Goal: Task Accomplishment & Management: Complete application form

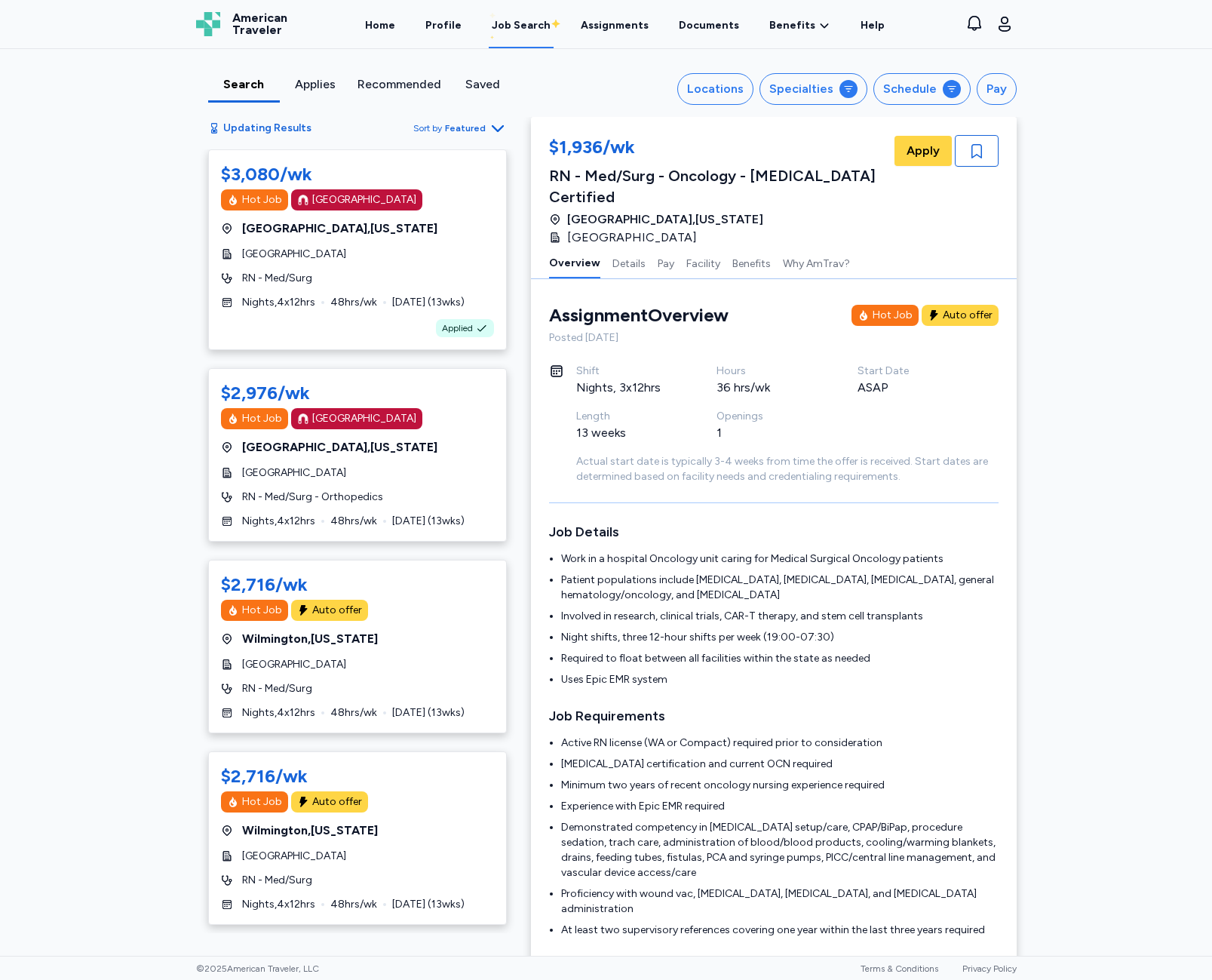
scroll to position [1358, 0]
click at [410, 219] on div "$3,080/wk Hot Job [GEOGRAPHIC_DATA] [GEOGRAPHIC_DATA] , [US_STATE][GEOGRAPHIC_D…" at bounding box center [357, 250] width 298 height 201
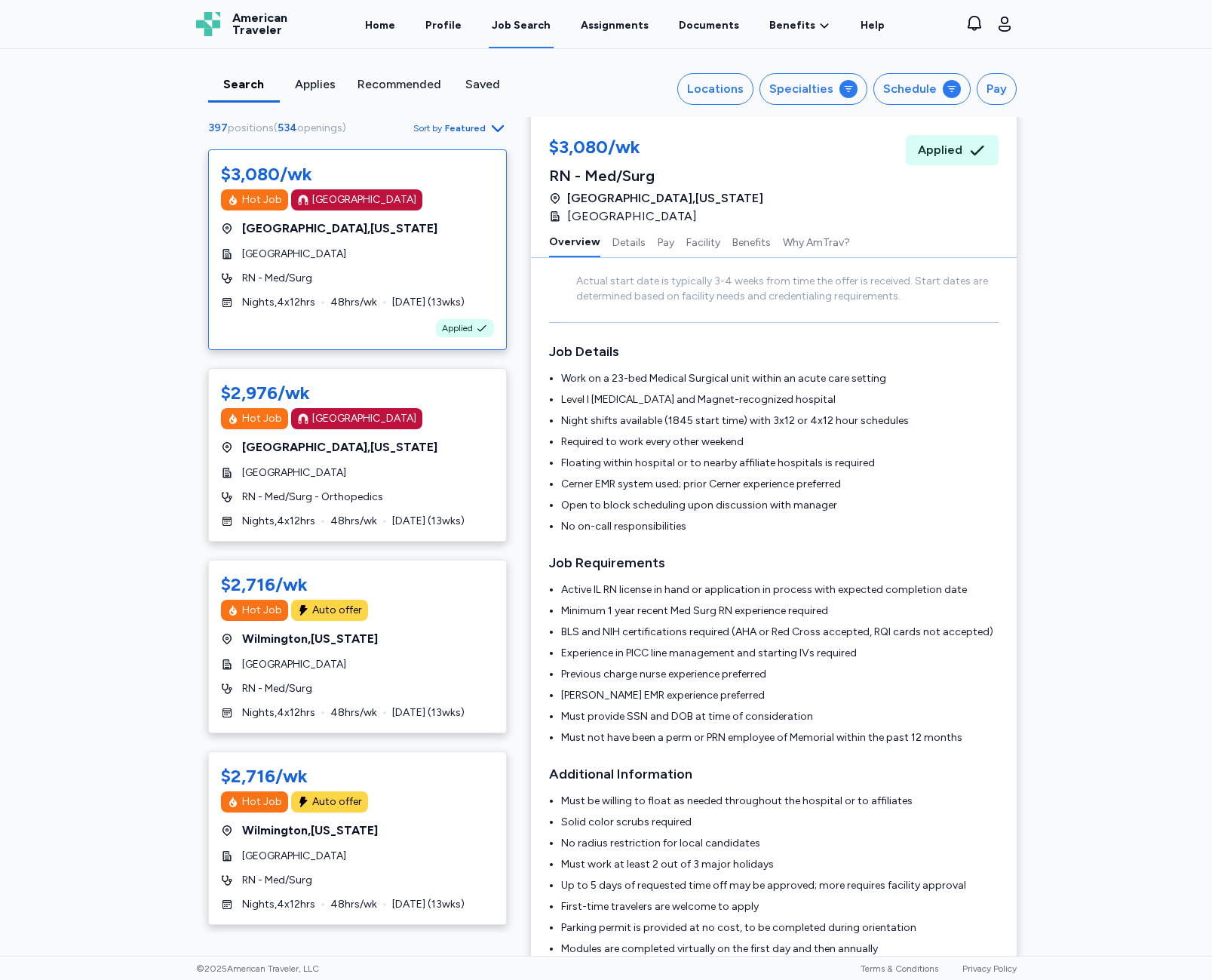
scroll to position [377, 0]
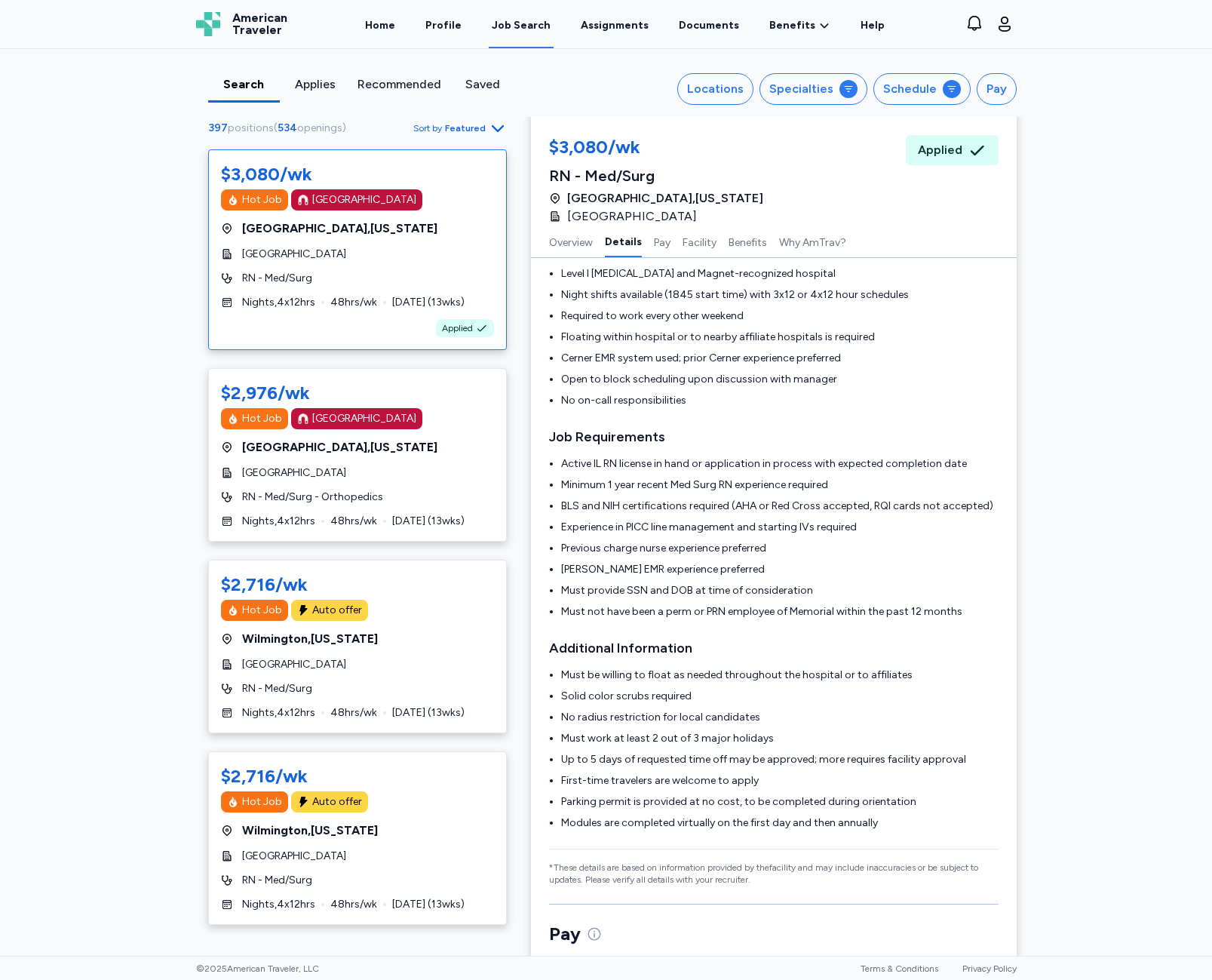
click at [321, 90] on div "Applies" at bounding box center [315, 85] width 60 height 18
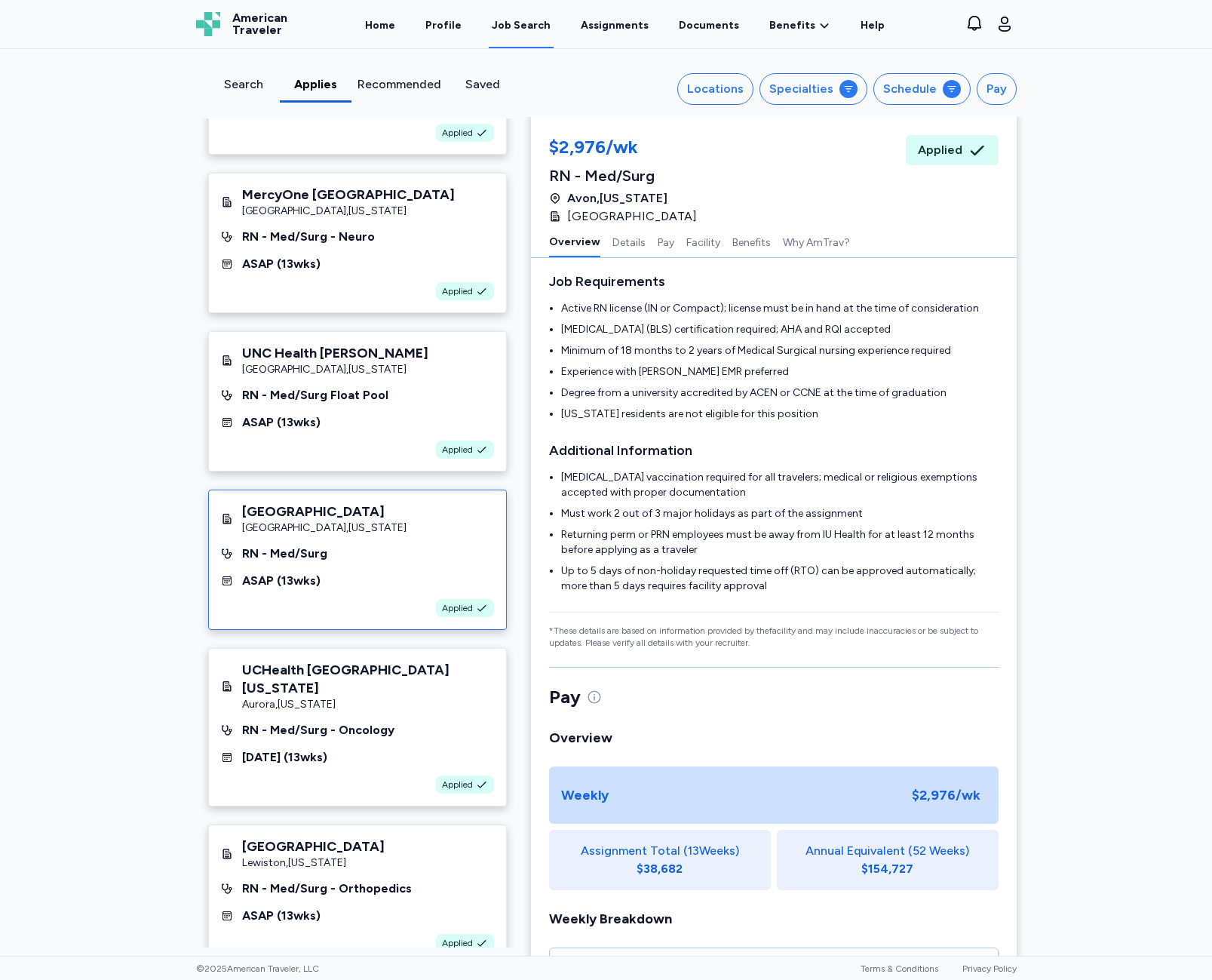
scroll to position [301, 0]
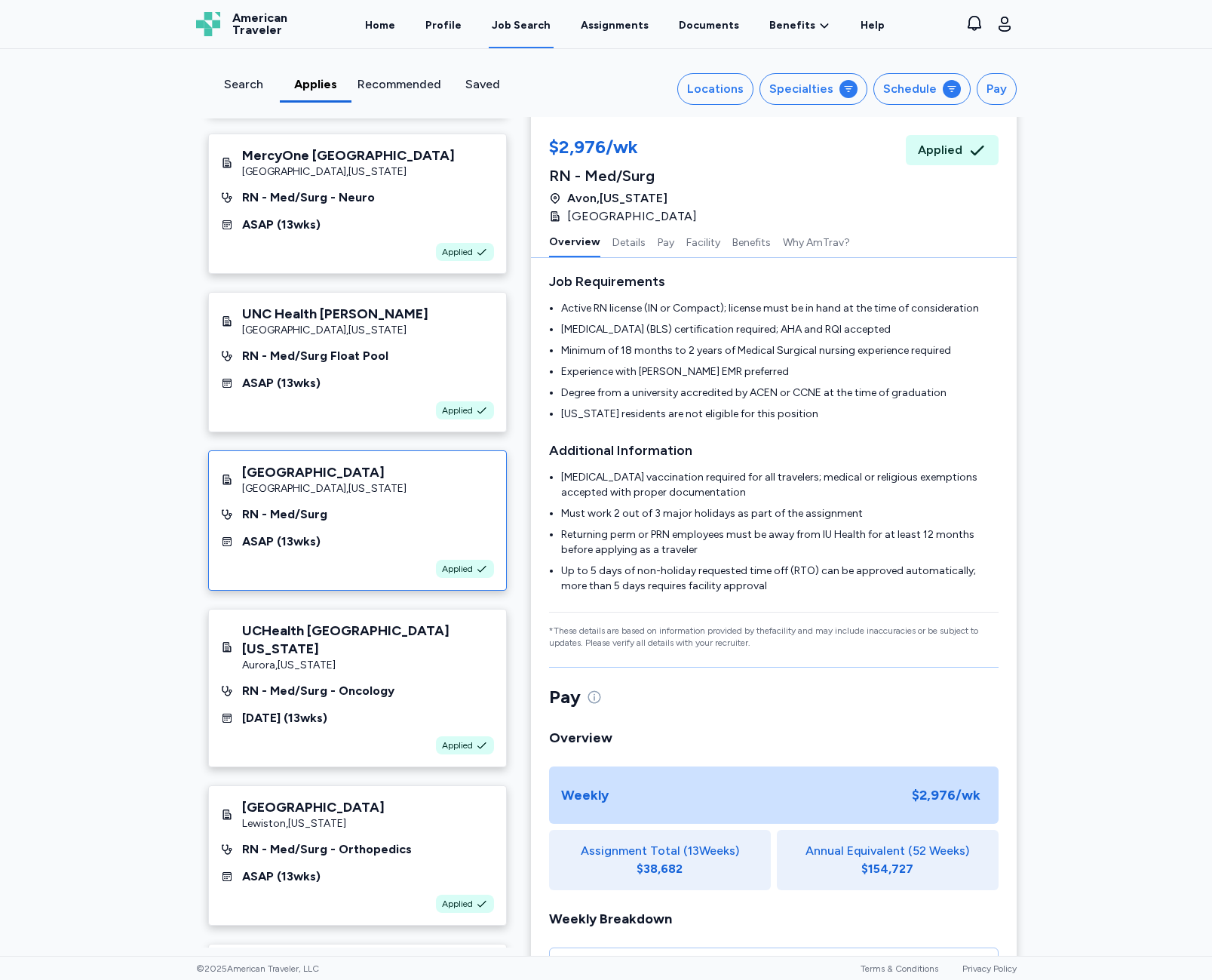
click at [305, 546] on div "Samaritan Lebanon Community Hospital Lebanon , Oregon RN - Med/Surg ASAP ( 13 w…" at bounding box center [357, 521] width 298 height 141
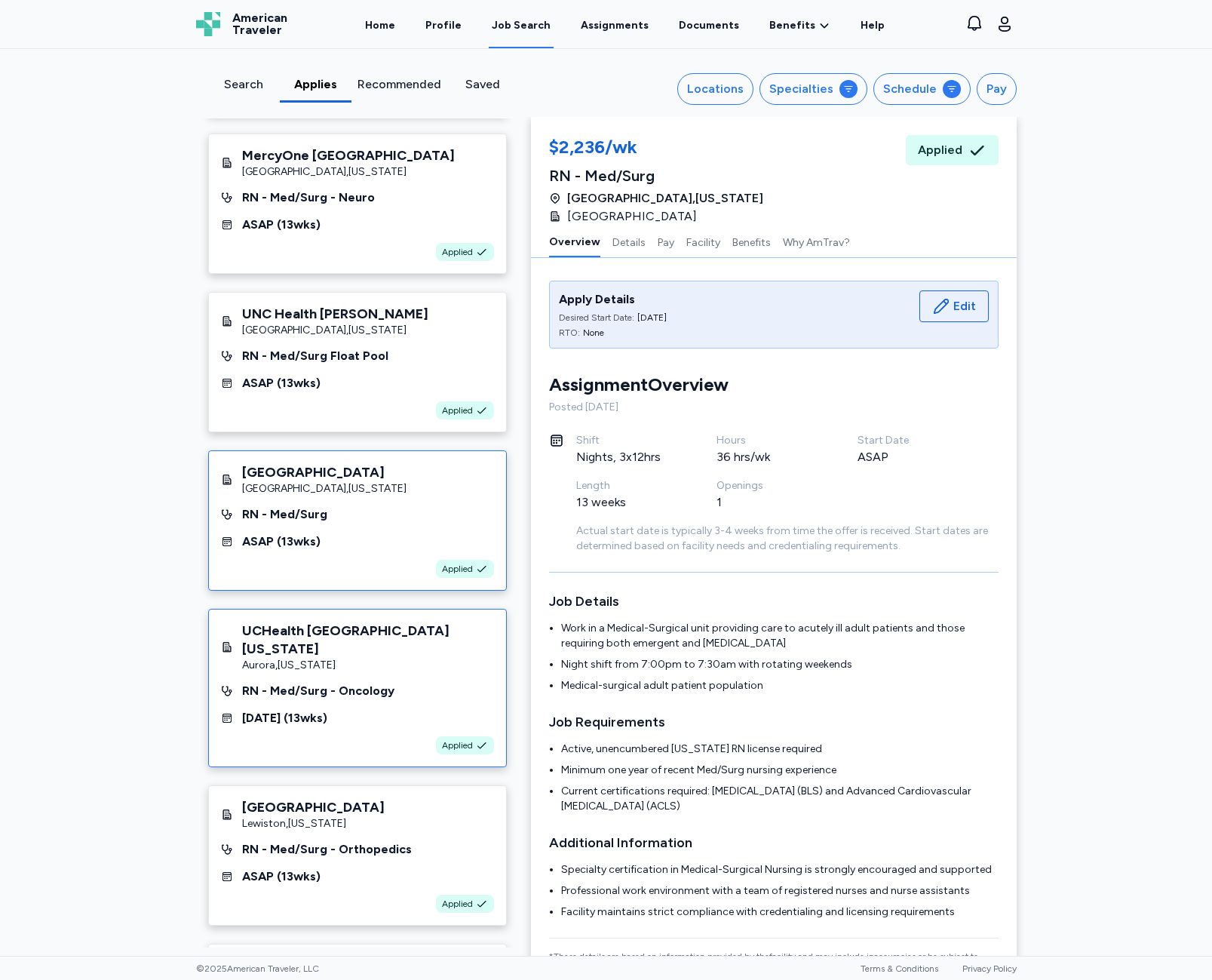
click at [289, 754] on div "Applied" at bounding box center [357, 745] width 273 height 18
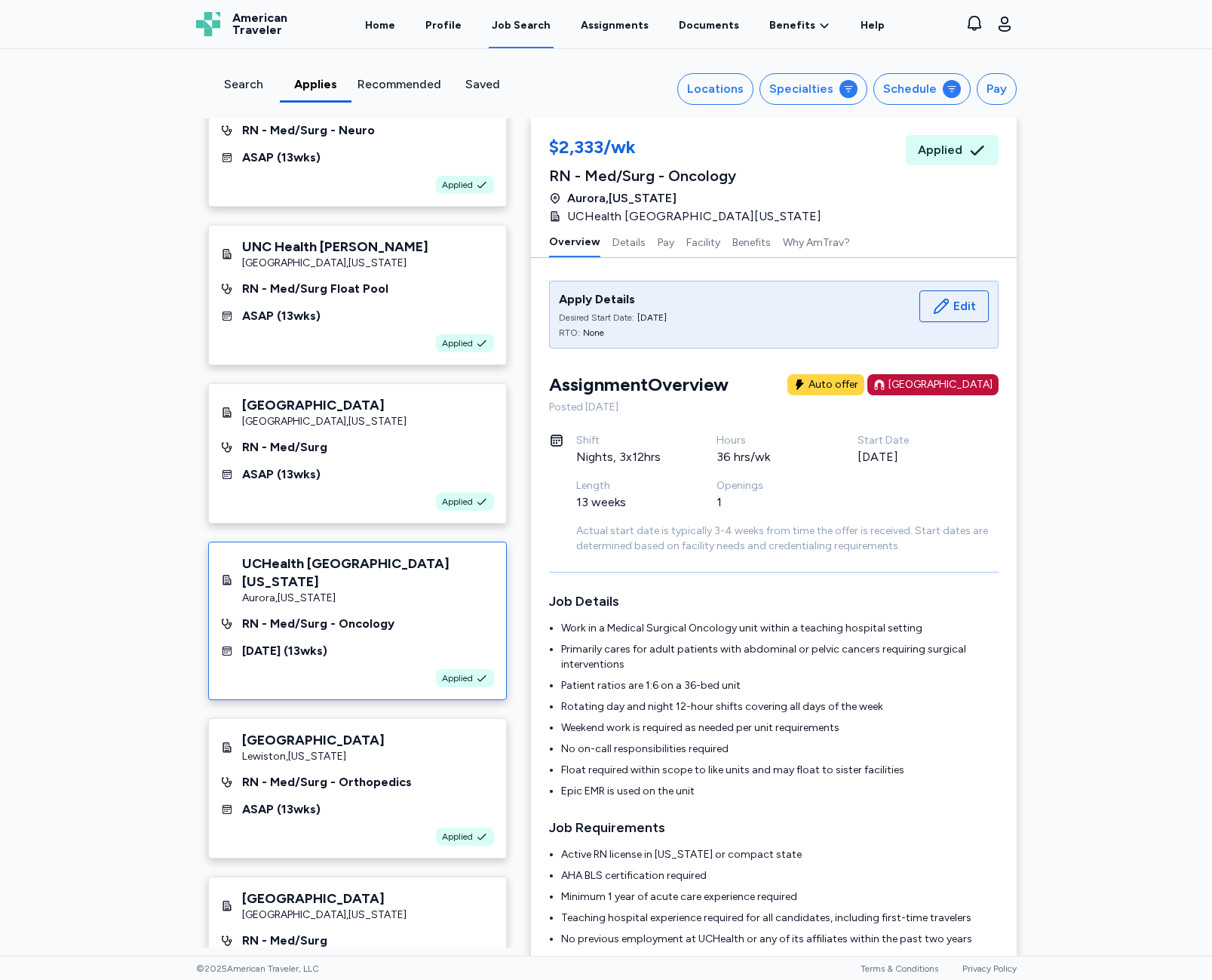
scroll to position [377, 0]
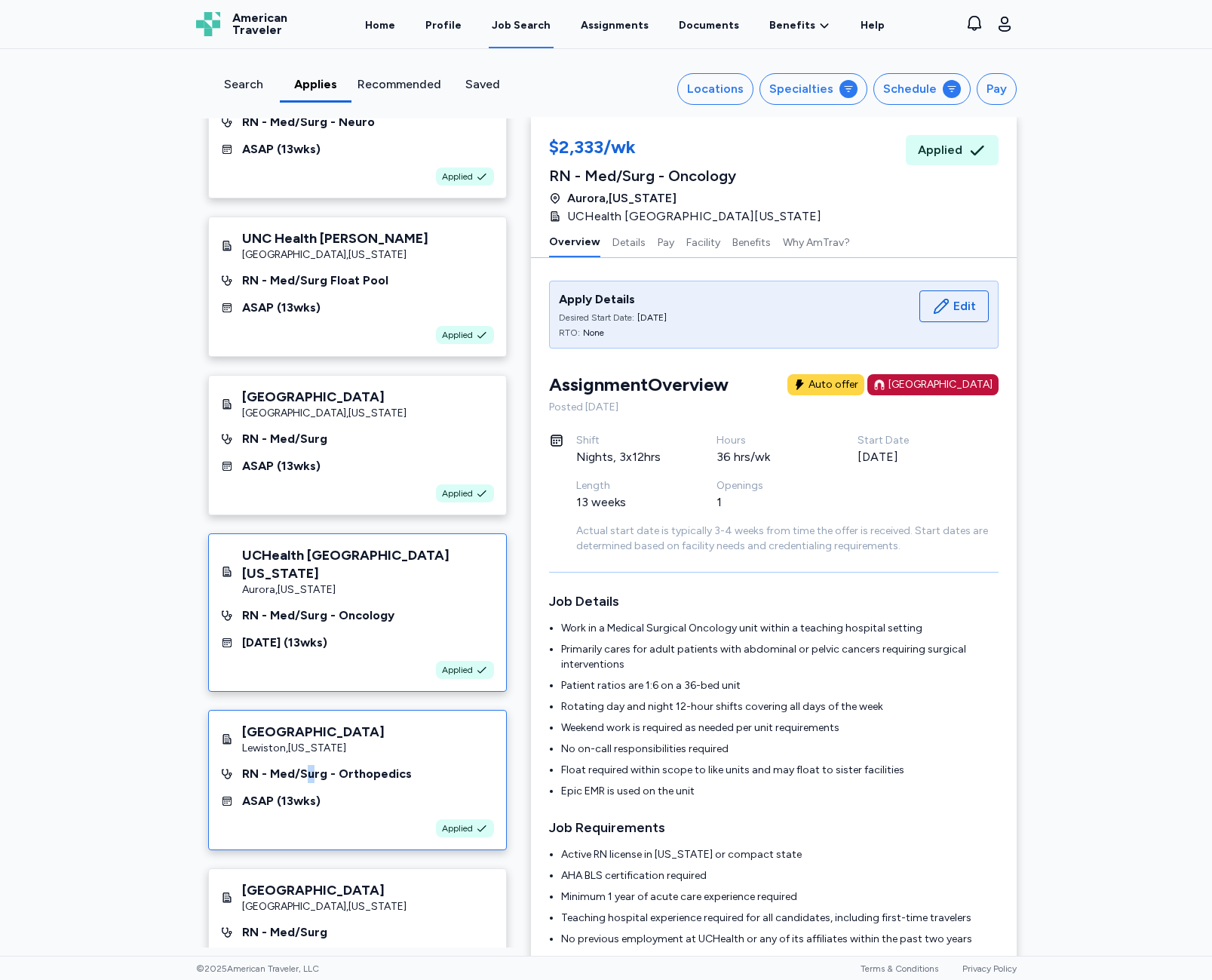
click at [305, 783] on div "RN - Med/Surg - Orthopedics" at bounding box center [326, 774] width 170 height 18
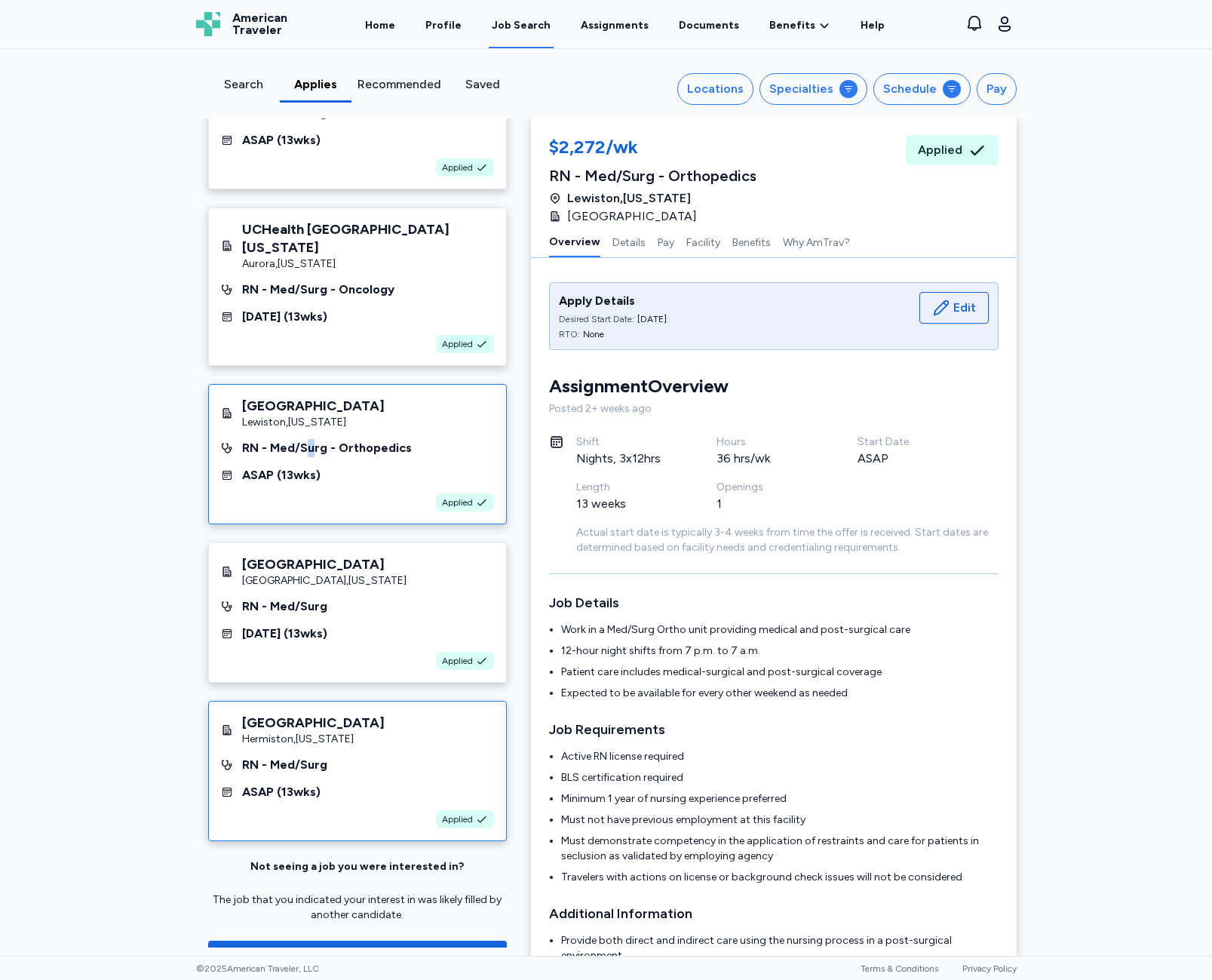
scroll to position [753, 0]
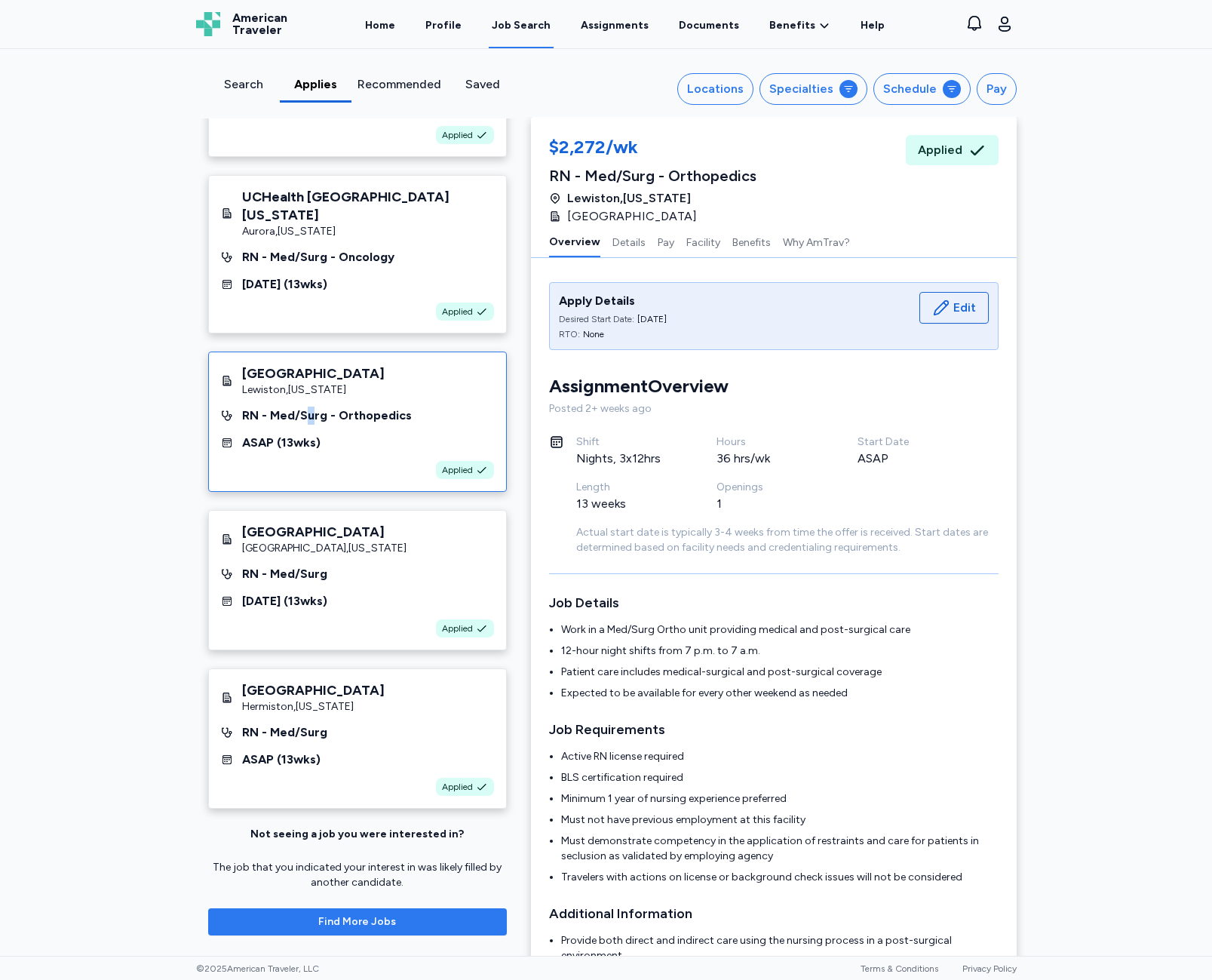
click at [378, 913] on button "Find More Jobs" at bounding box center [357, 922] width 298 height 27
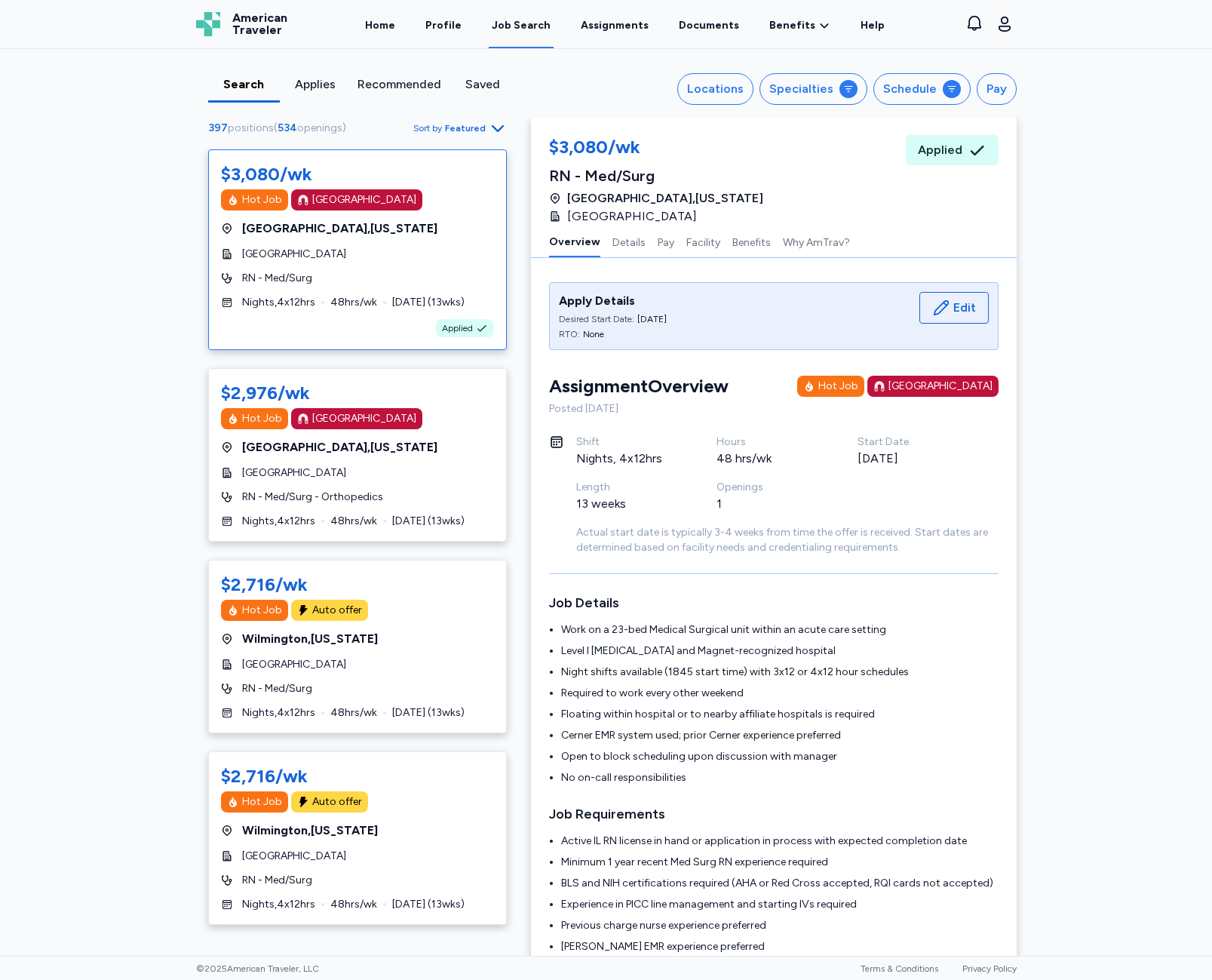
click at [308, 94] on div "Applies" at bounding box center [315, 89] width 72 height 27
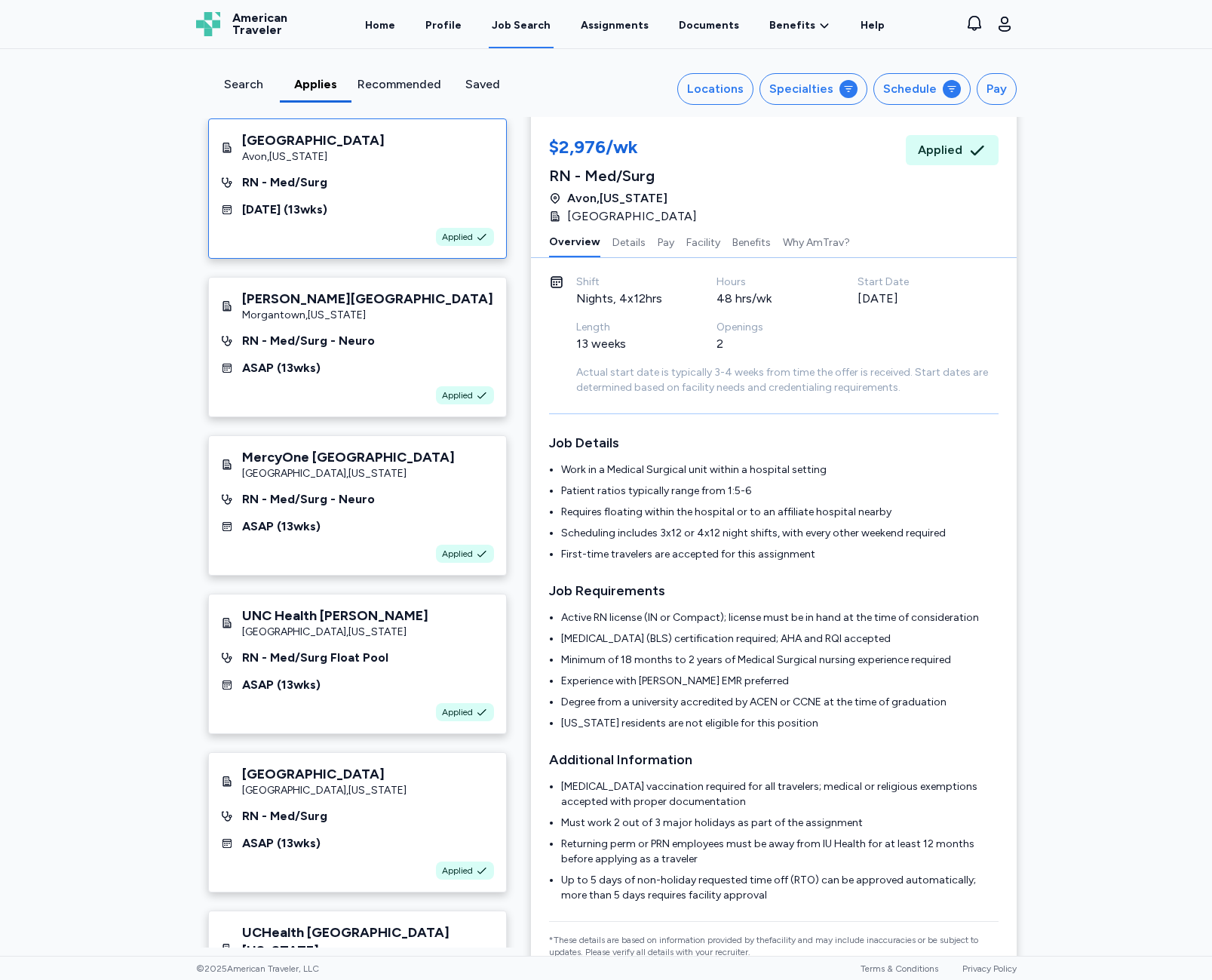
scroll to position [76, 0]
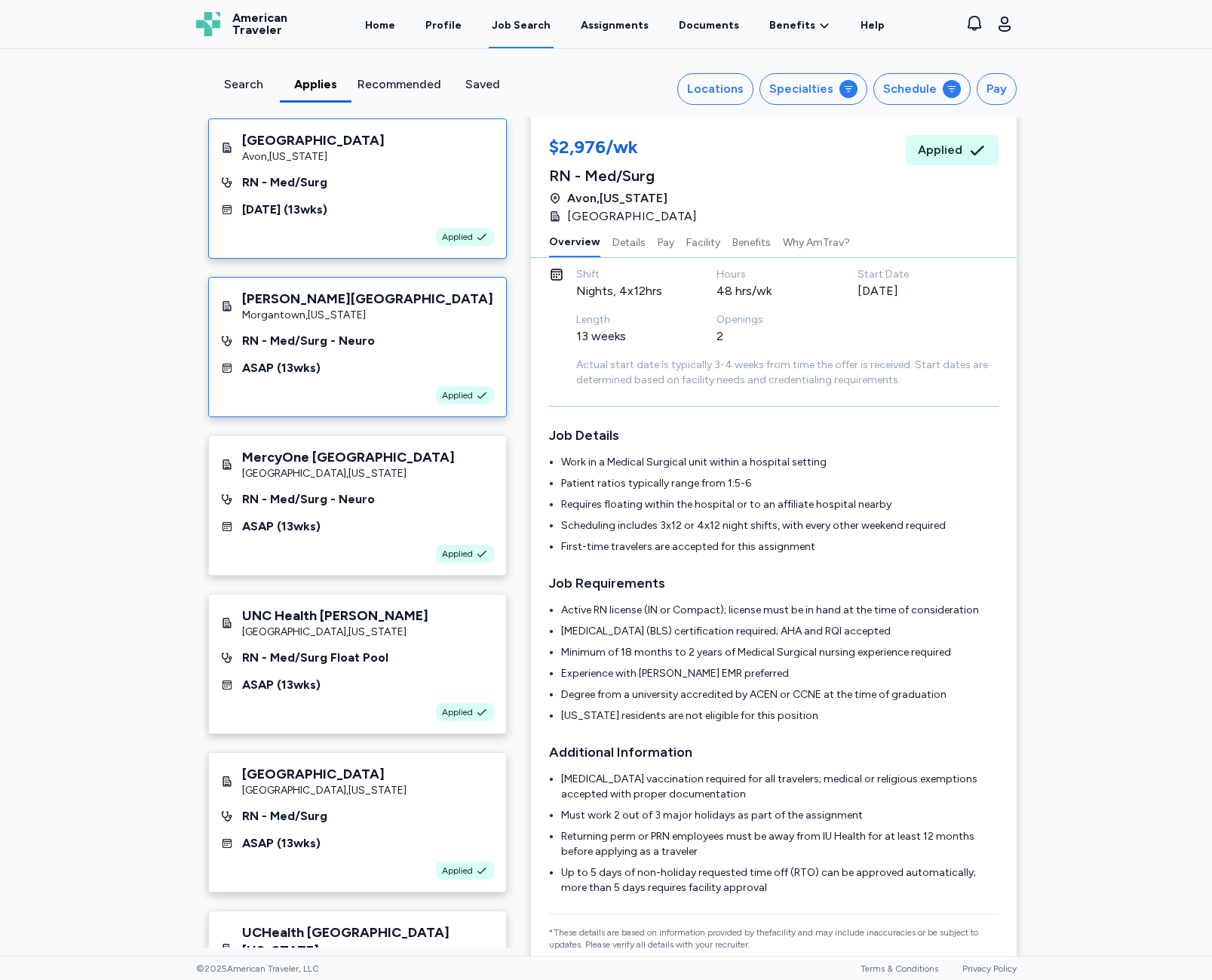
click at [376, 332] on div "RN - Med/Surg - Neuro" at bounding box center [357, 341] width 273 height 18
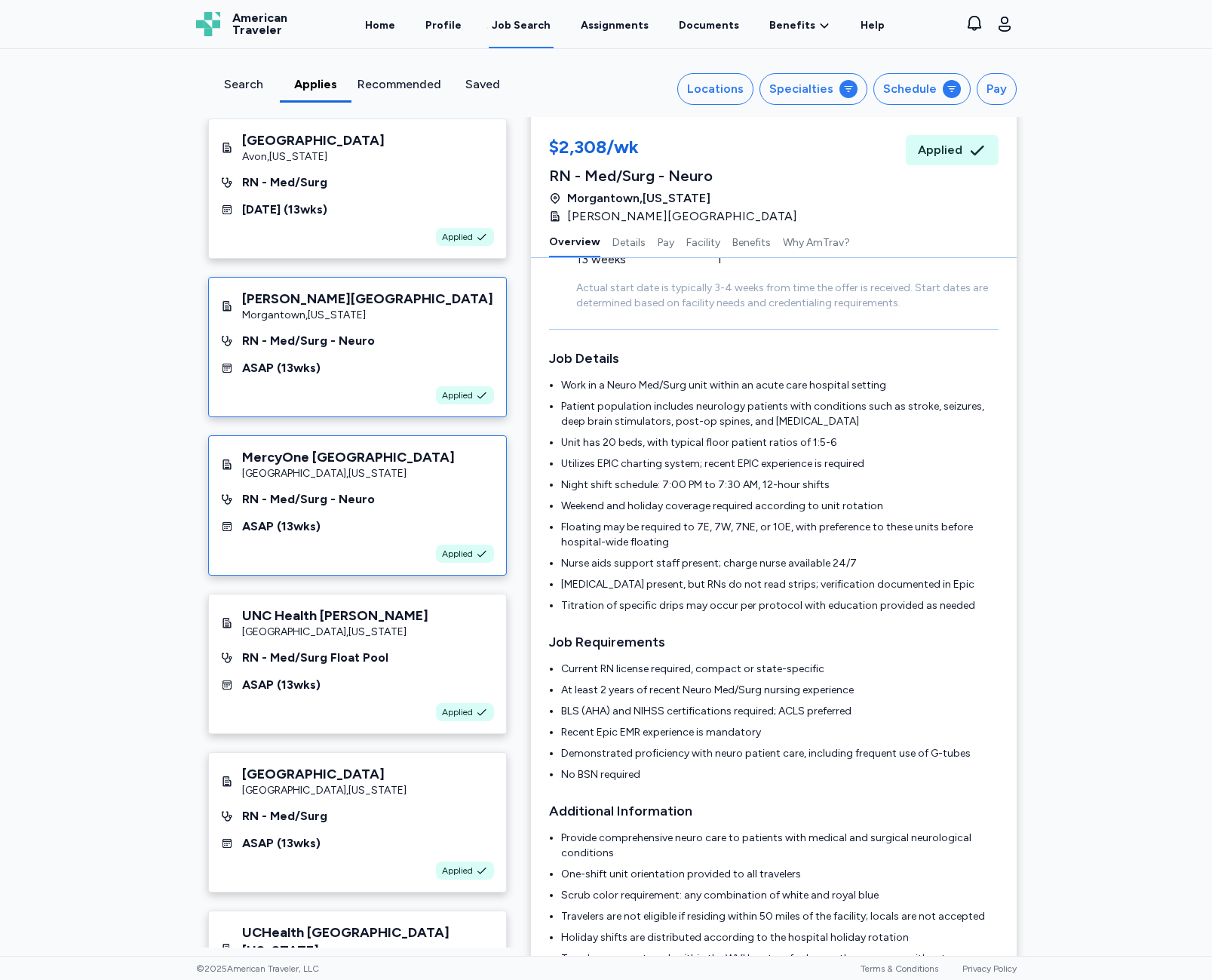
click at [432, 527] on div "ASAP ( 13 wks)" at bounding box center [357, 527] width 273 height 18
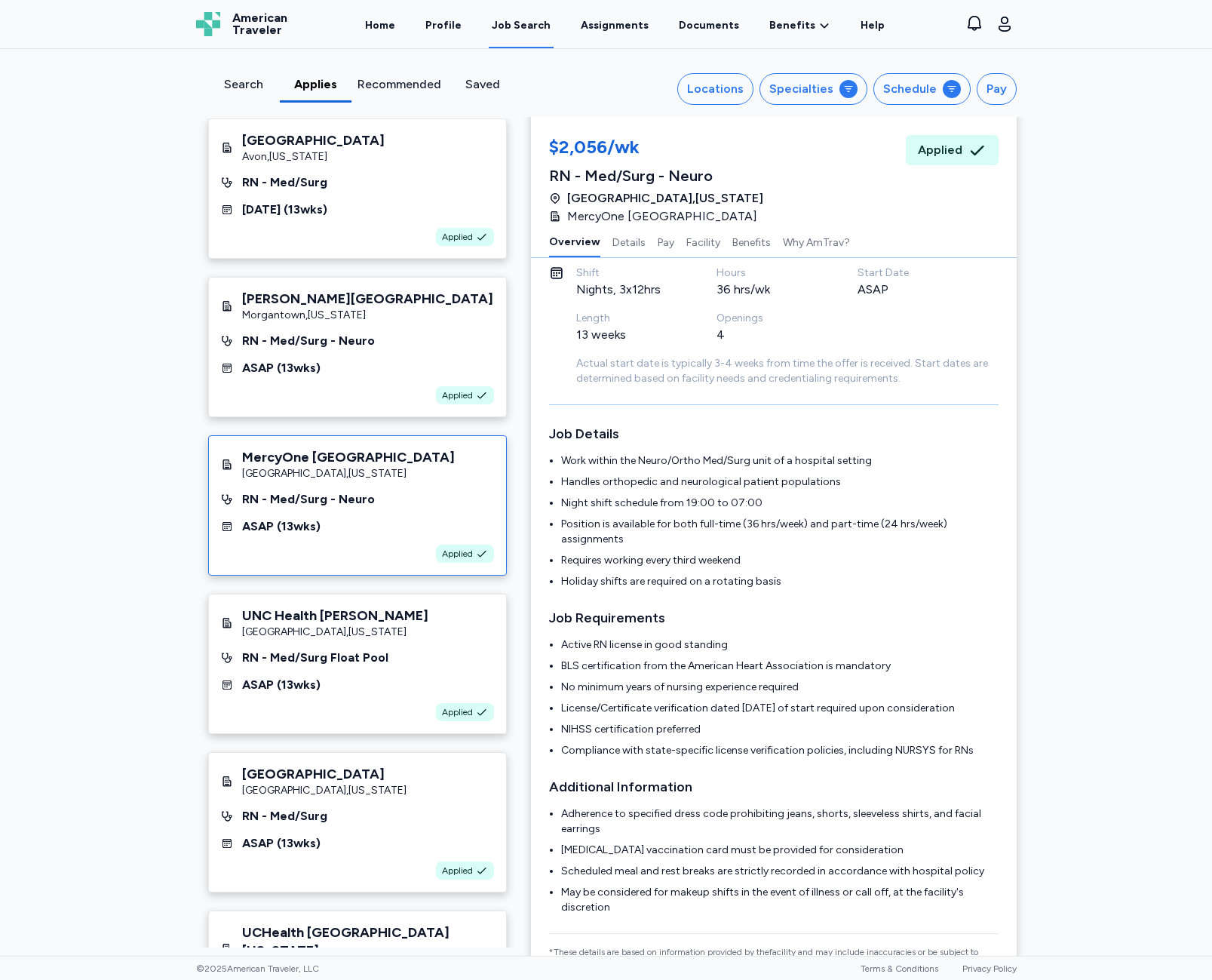
scroll to position [2, 0]
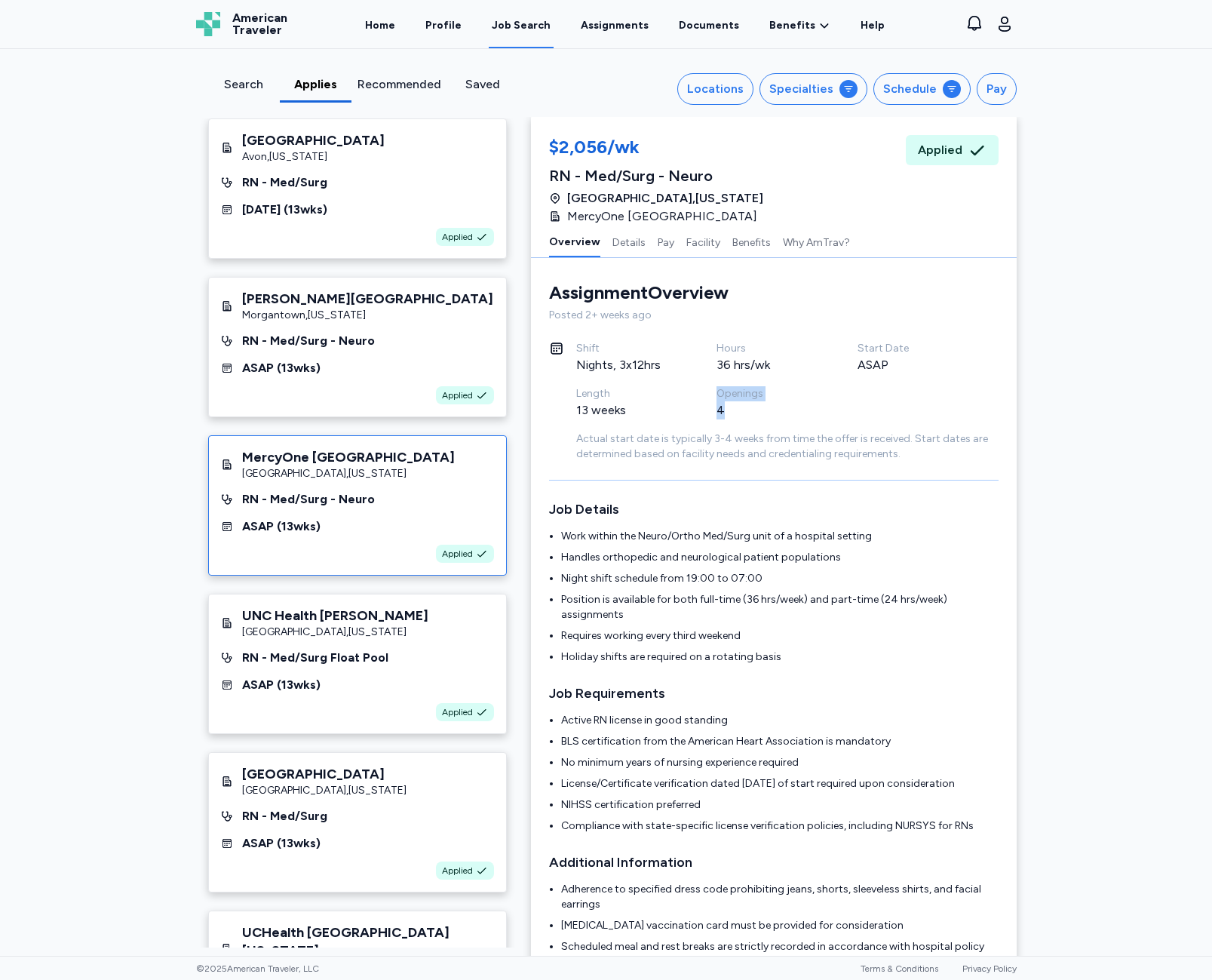
drag, startPoint x: 719, startPoint y: 410, endPoint x: 709, endPoint y: 409, distance: 10.0
click at [709, 409] on div "Shift Nights, 3x12hrs Hours 36 hrs/wk Start Date ASAP Length 13 weeks Openings 4" at bounding box center [787, 386] width 422 height 91
click at [709, 409] on div "Length 13 weeks" at bounding box center [647, 409] width 141 height 45
click at [658, 243] on button "Pay" at bounding box center [666, 242] width 17 height 32
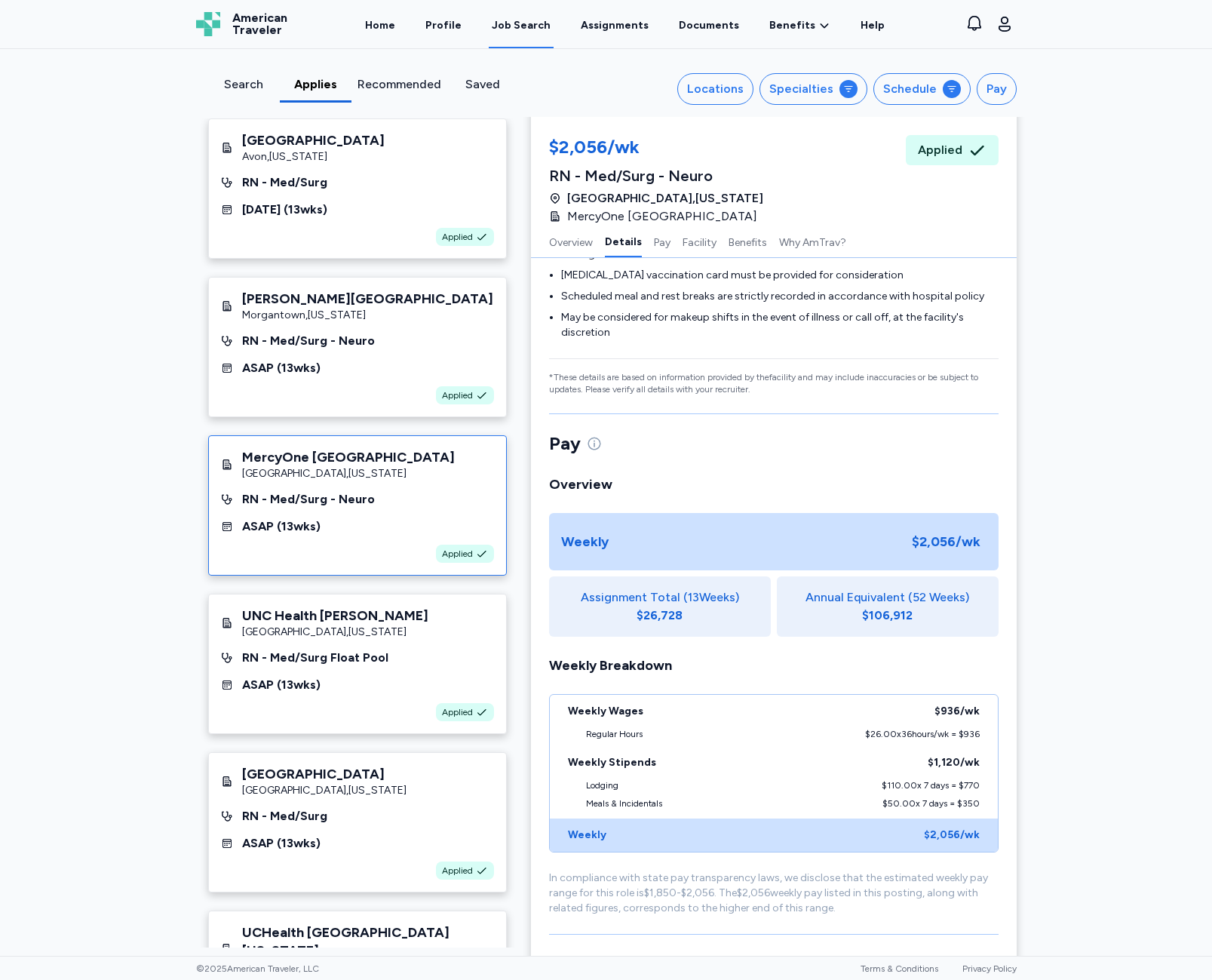
scroll to position [199, 0]
